Goal: Information Seeking & Learning: Find specific fact

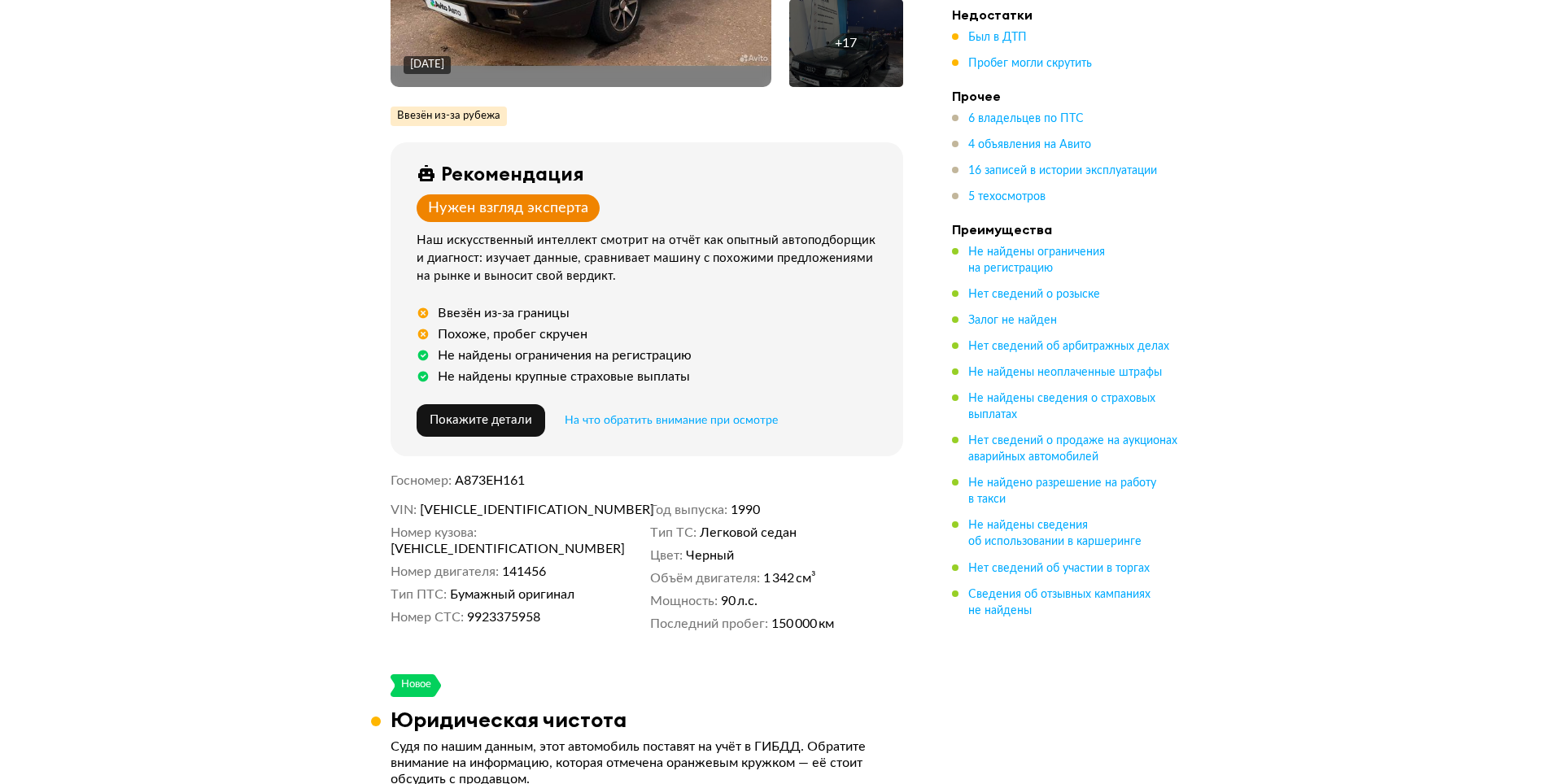
scroll to position [326, 0]
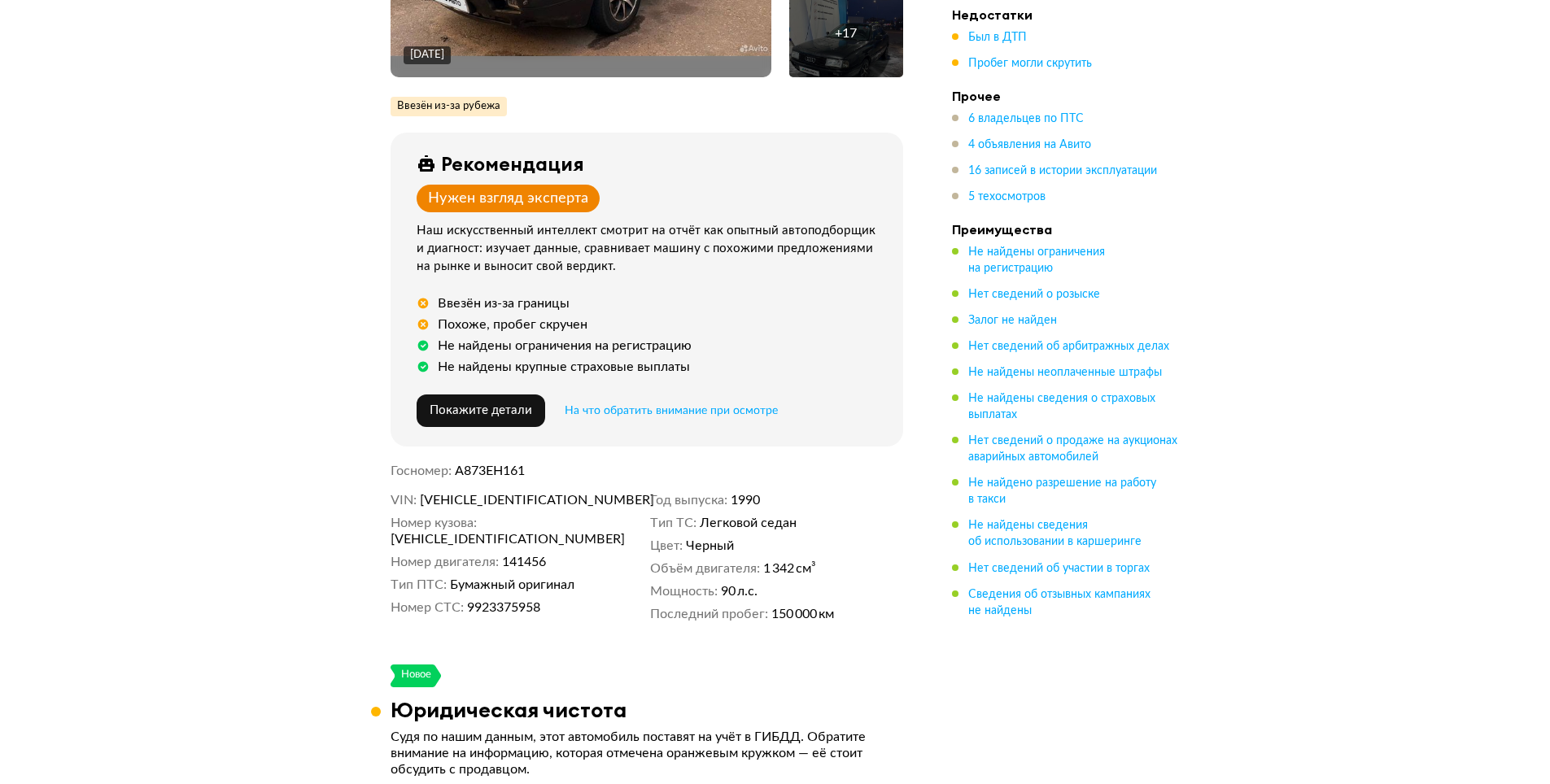
click at [500, 493] on span "[VEHICLE_IDENTIFICATION_NUMBER]" at bounding box center [514, 500] width 187 height 16
copy span "[VEHICLE_IDENTIFICATION_NUMBER]"
click at [512, 502] on span "[VEHICLE_IDENTIFICATION_NUMBER]" at bounding box center [514, 500] width 187 height 16
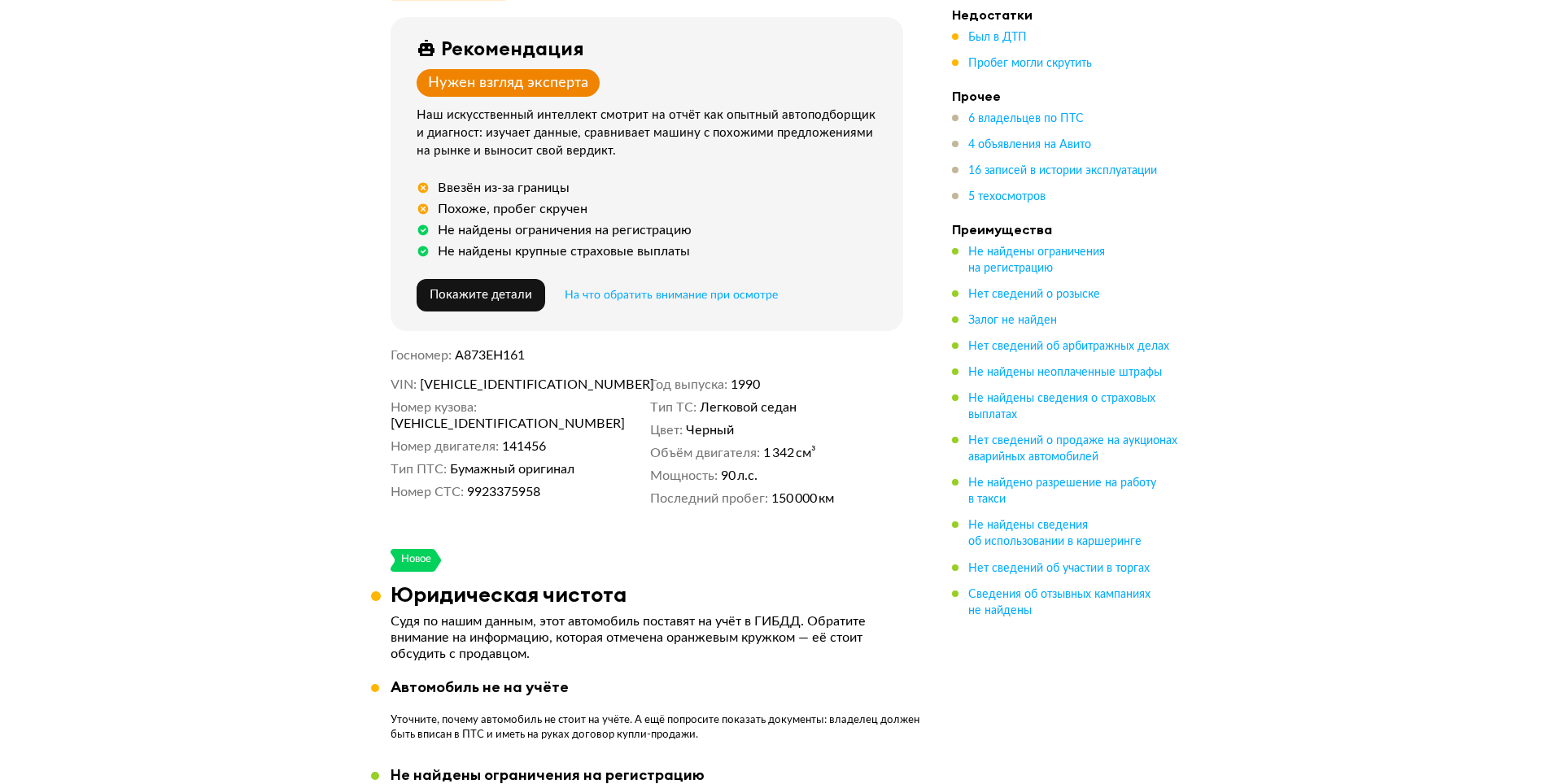
scroll to position [407, 0]
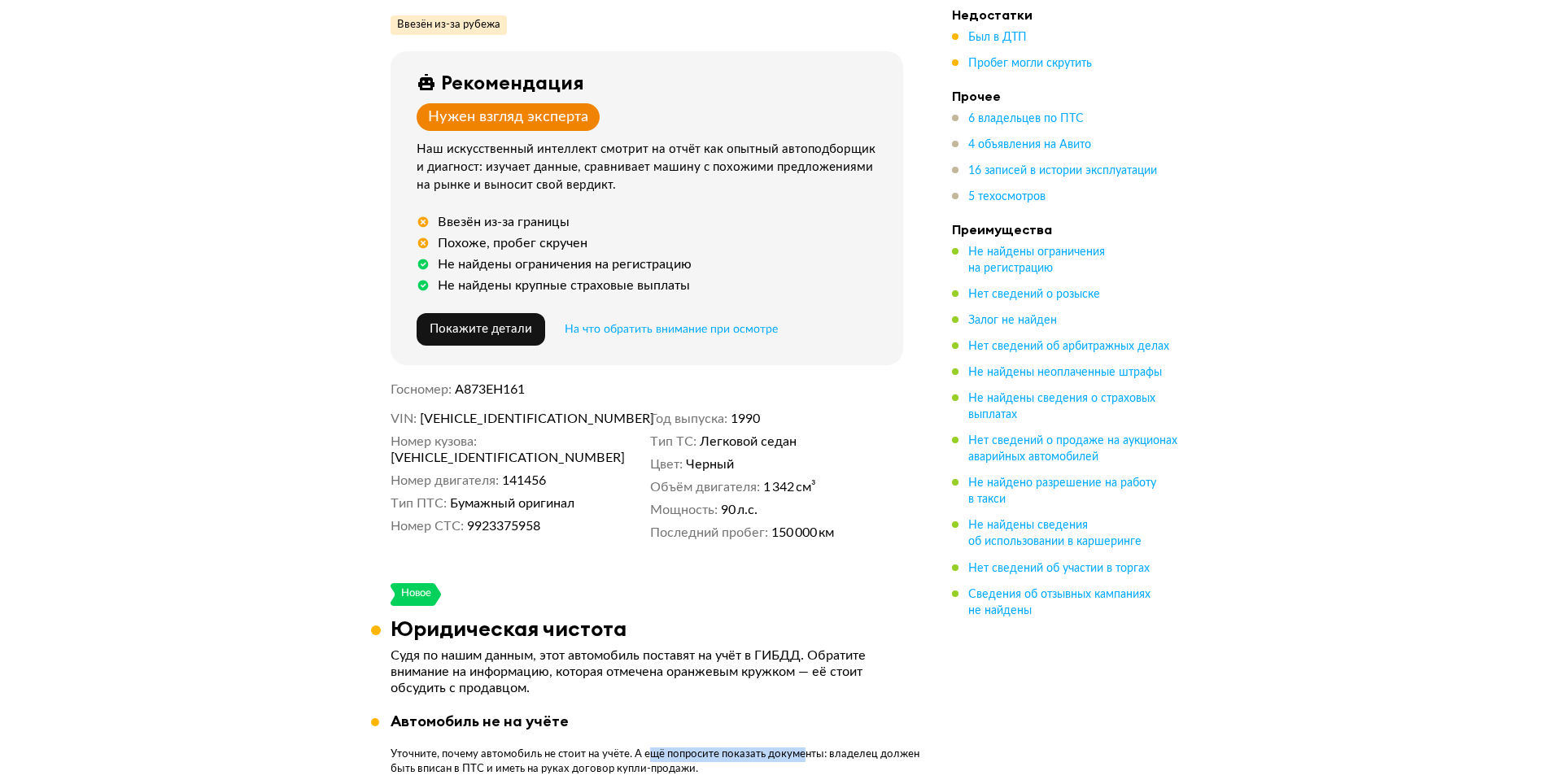
drag, startPoint x: 653, startPoint y: 756, endPoint x: 802, endPoint y: 750, distance: 149.1
click at [802, 750] on p "Уточните, почему автомобиль не стоит на учёте. А ещё попросите показать докумен…" at bounding box center [656, 762] width 532 height 30
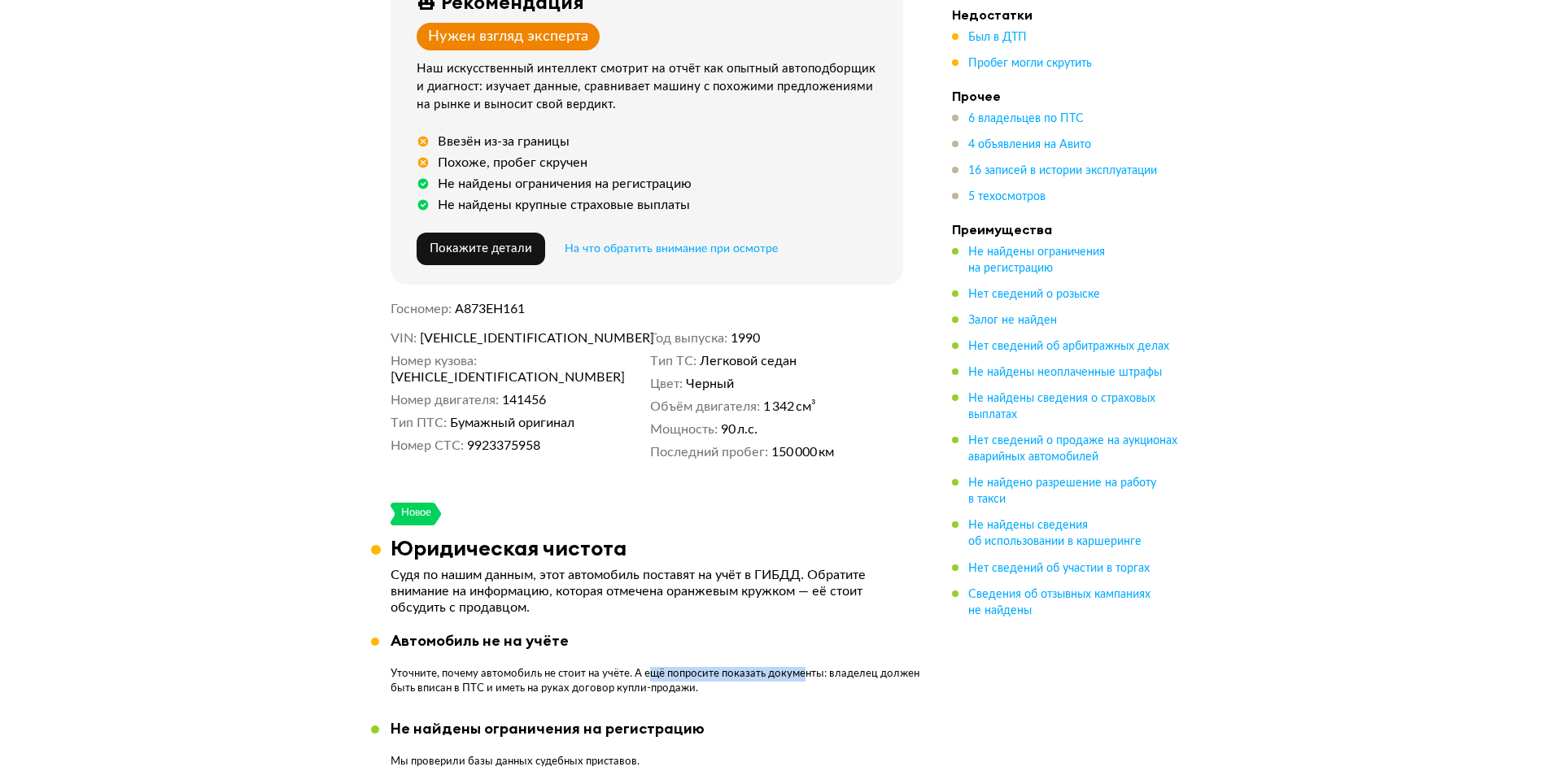
scroll to position [488, 0]
click at [477, 686] on p "Уточните, почему автомобиль не стоит на учёте. А ещё попросите показать докумен…" at bounding box center [656, 681] width 532 height 30
drag, startPoint x: 492, startPoint y: 683, endPoint x: 643, endPoint y: 689, distance: 151.1
click at [643, 689] on p "Уточните, почему автомобиль не стоит на учёте. А ещё попросите показать докумен…" at bounding box center [656, 681] width 532 height 30
click at [536, 691] on p "Уточните, почему автомобиль не стоит на учёте. А ещё попросите показать докумен…" at bounding box center [656, 681] width 532 height 30
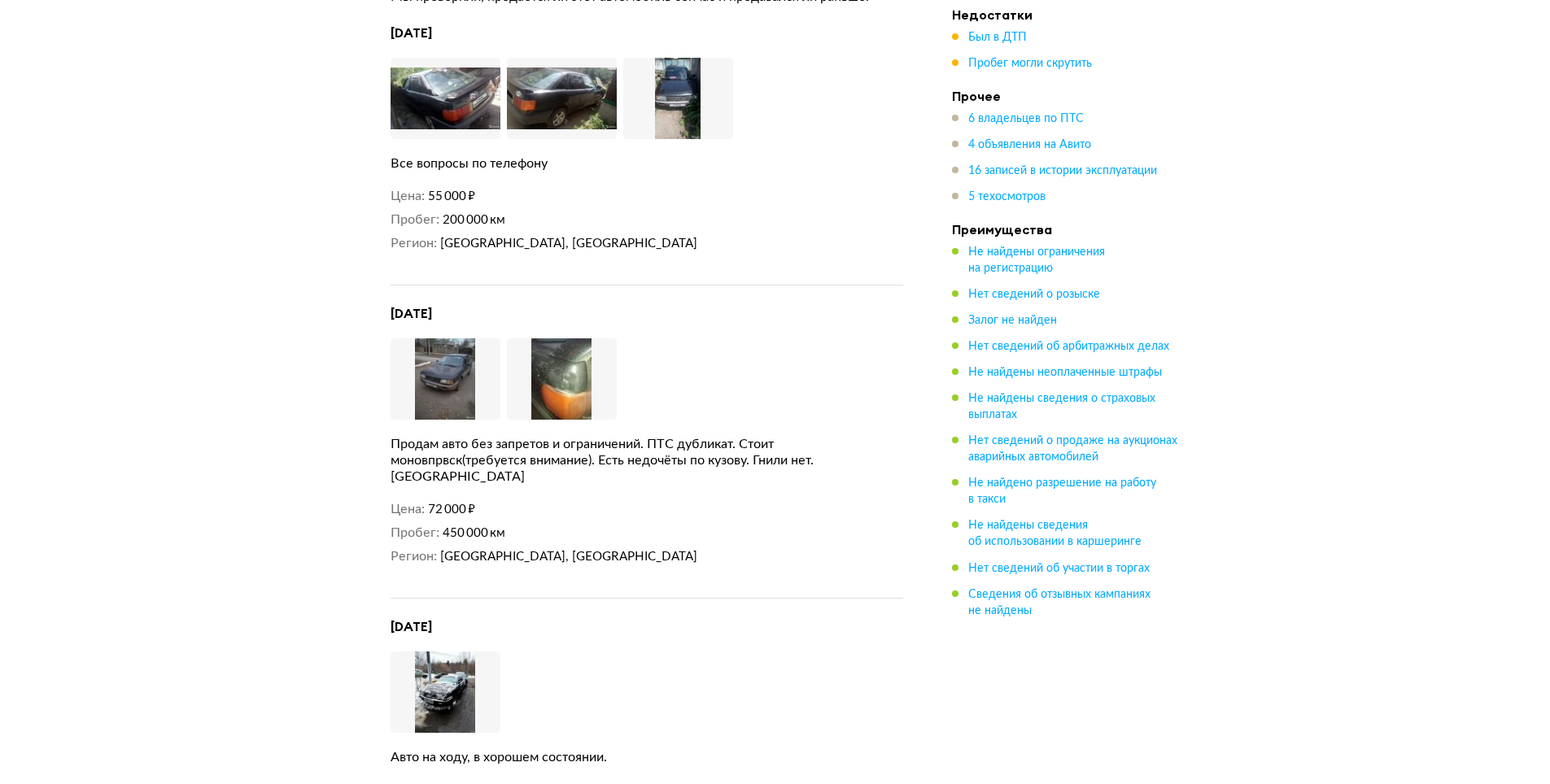
scroll to position [3662, 0]
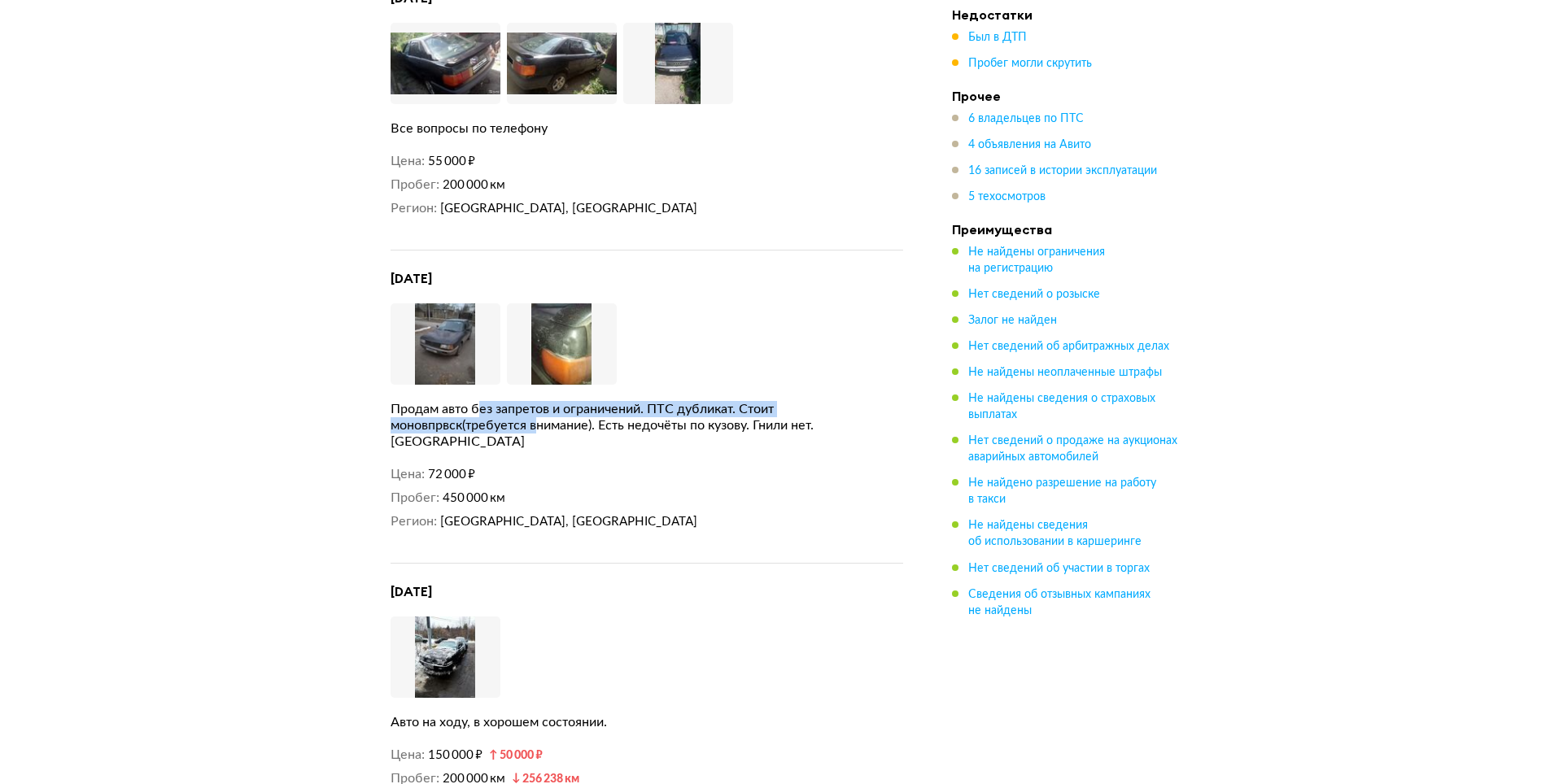
drag, startPoint x: 483, startPoint y: 391, endPoint x: 537, endPoint y: 409, distance: 56.9
click at [537, 409] on div "Продам авто без запретов и ограничений. ПТС дубликат. Стоит моновпрвск(требуетс…" at bounding box center [647, 425] width 513 height 49
click at [636, 407] on div "Продам авто без запретов и ограничений. ПТС дубликат. Стоит моновпрвск(требуетс…" at bounding box center [647, 425] width 513 height 49
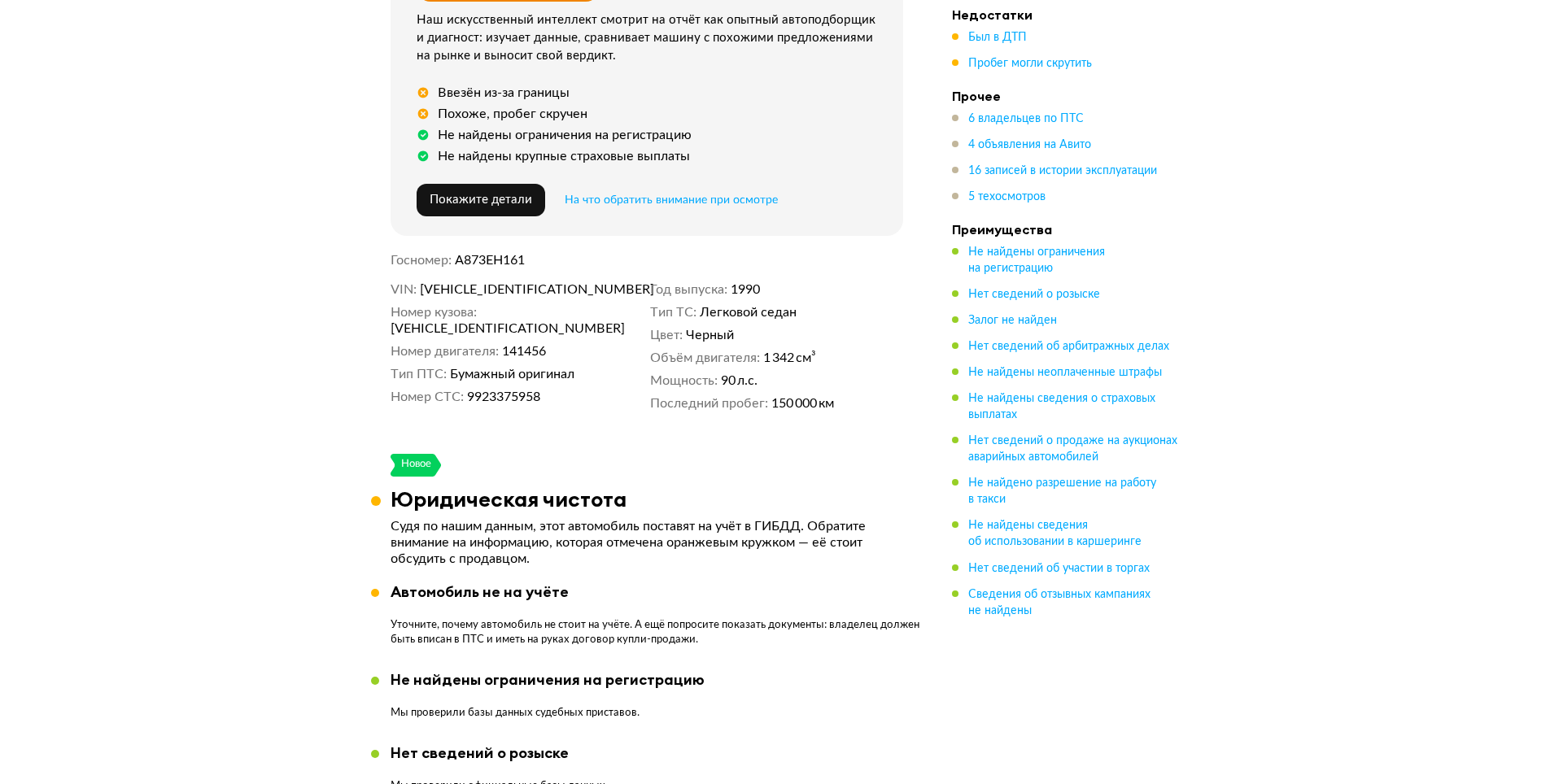
scroll to position [488, 0]
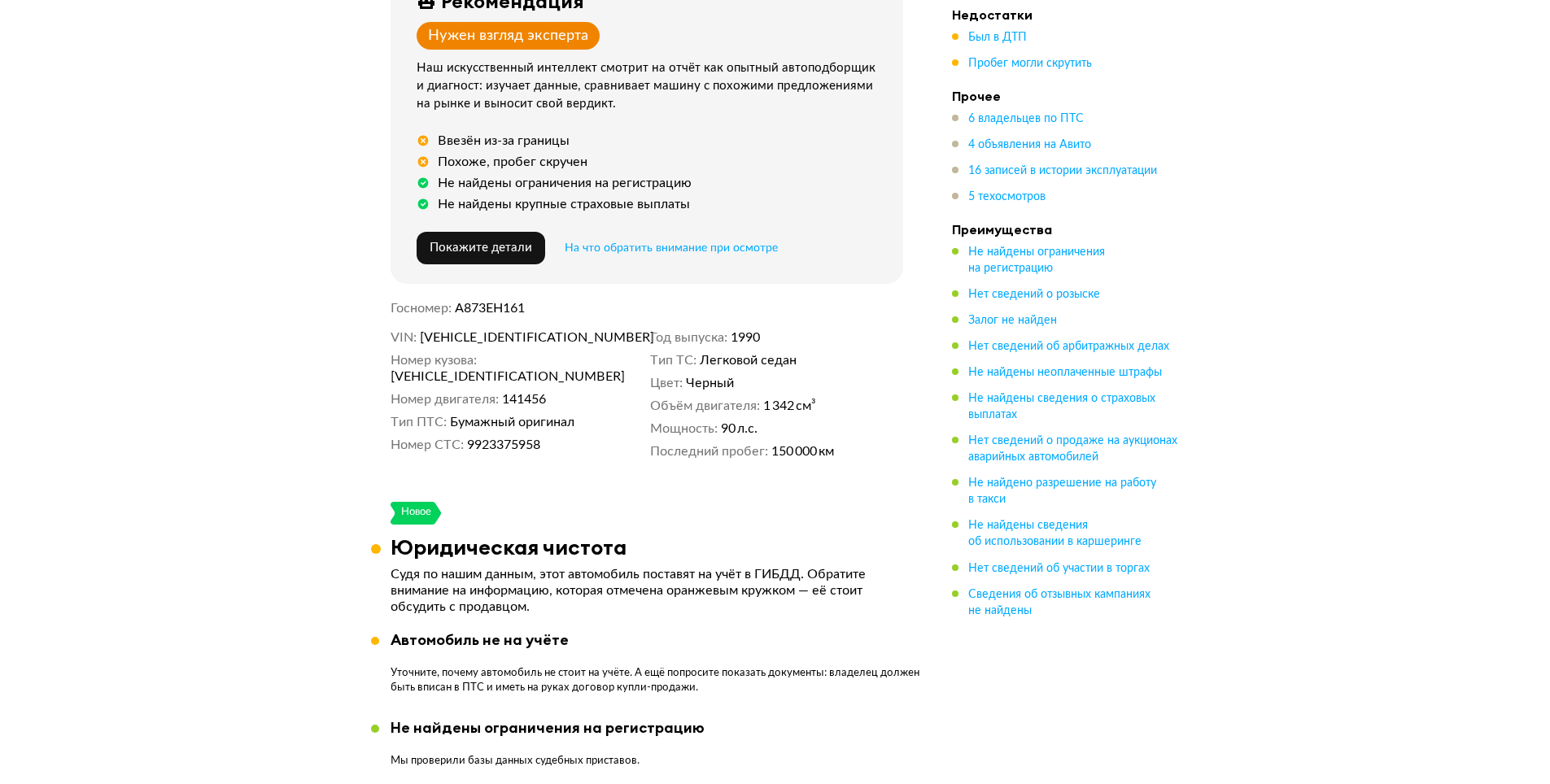
click at [578, 369] on span "[VEHICLE_IDENTIFICATION_NUMBER]" at bounding box center [484, 376] width 187 height 16
copy span "[VEHICLE_IDENTIFICATION_NUMBER]"
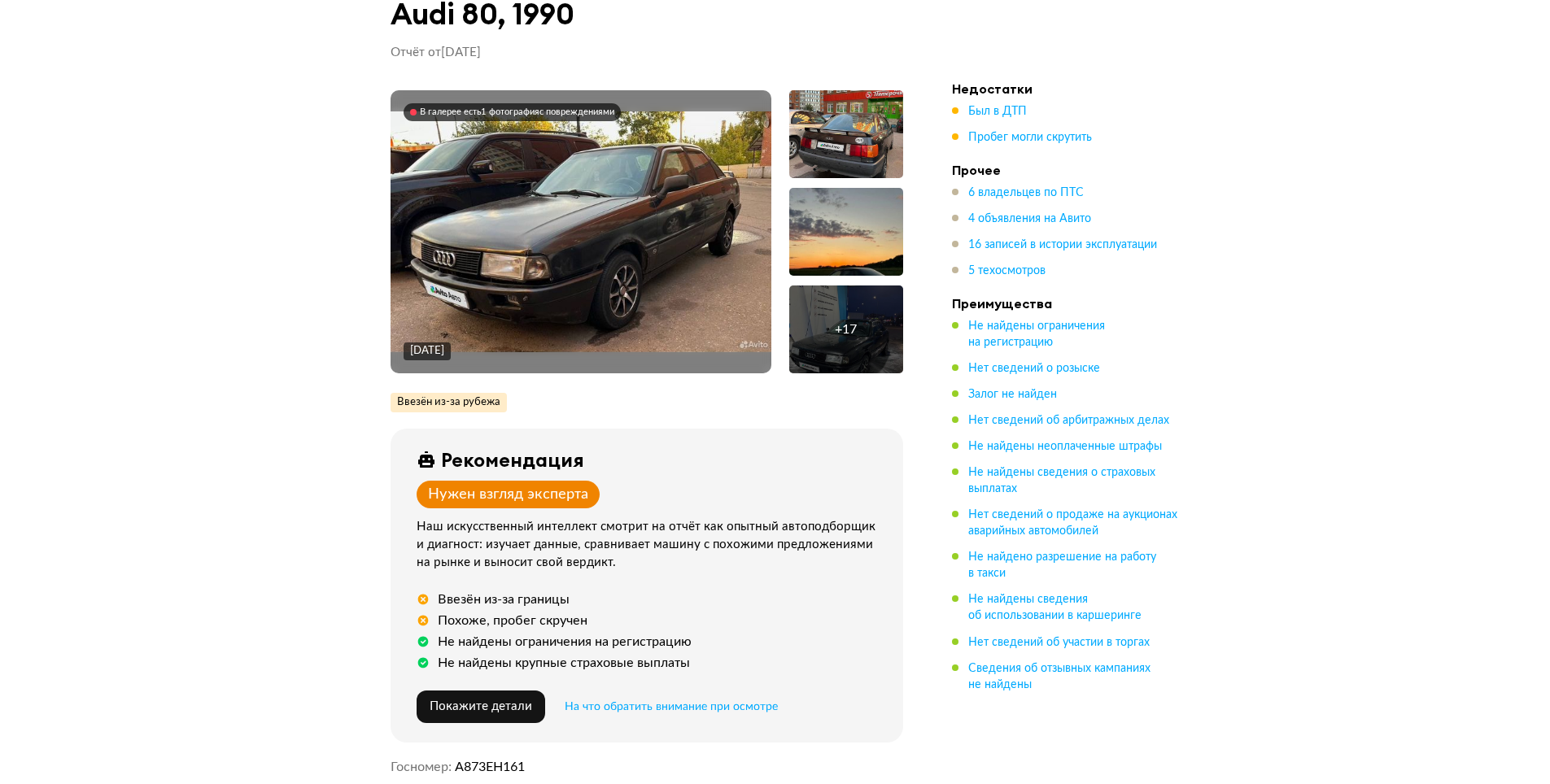
scroll to position [0, 0]
